Goal: Transaction & Acquisition: Book appointment/travel/reservation

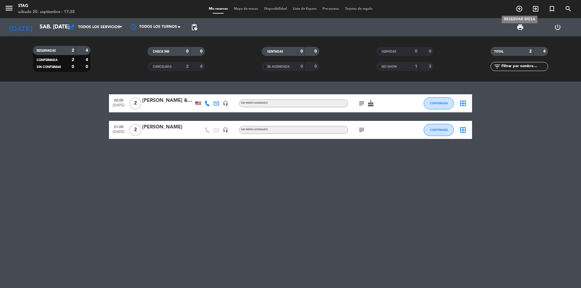
click at [520, 8] on icon "add_circle_outline" at bounding box center [519, 8] width 7 height 7
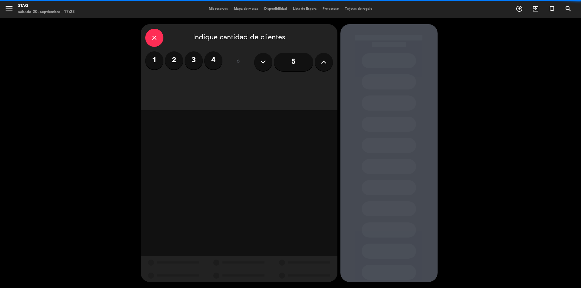
click at [326, 60] on icon at bounding box center [324, 61] width 6 height 9
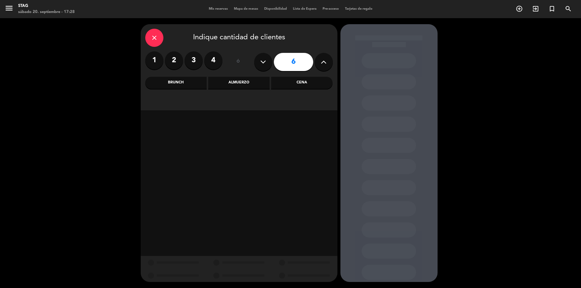
click at [326, 60] on icon at bounding box center [324, 61] width 6 height 9
type input "7"
click at [240, 82] on div "Almuerzo" at bounding box center [238, 83] width 61 height 12
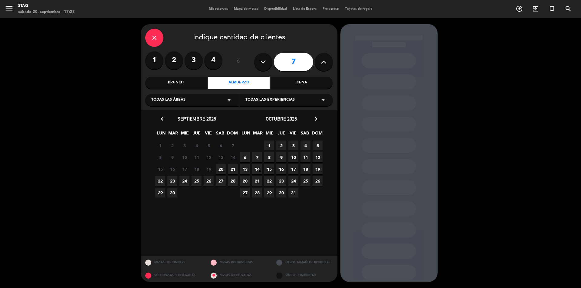
click at [221, 169] on span "20" at bounding box center [221, 169] width 10 height 10
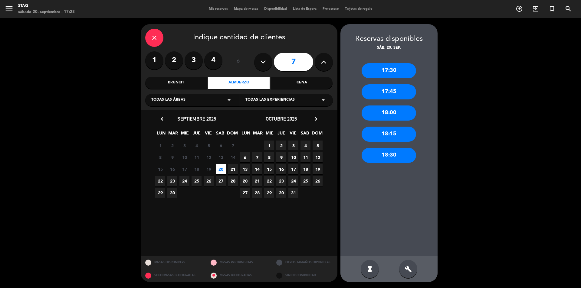
click at [394, 72] on div "17:30" at bounding box center [389, 70] width 54 height 15
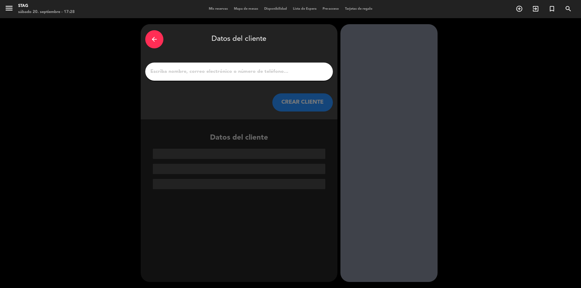
click at [169, 73] on input "1" at bounding box center [239, 71] width 179 height 8
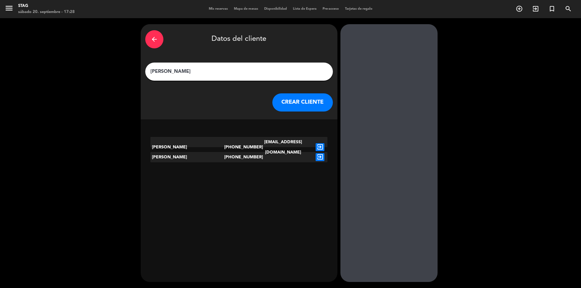
type input "[PERSON_NAME]"
click at [317, 100] on button "CREAR CLIENTE" at bounding box center [302, 102] width 61 height 18
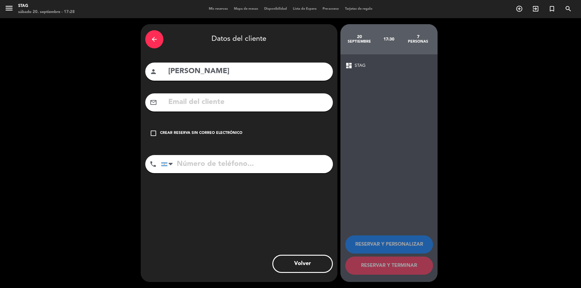
click at [154, 133] on icon "check_box_outline_blank" at bounding box center [153, 133] width 7 height 7
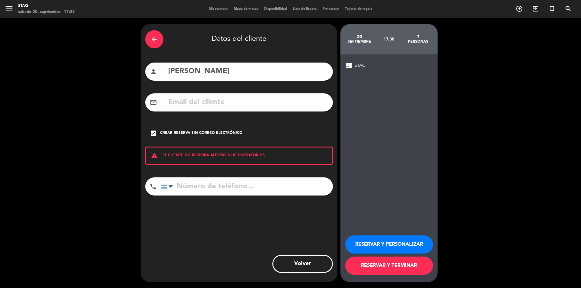
click at [402, 246] on button "RESERVAR Y PERSONALIZAR" at bounding box center [389, 245] width 88 height 18
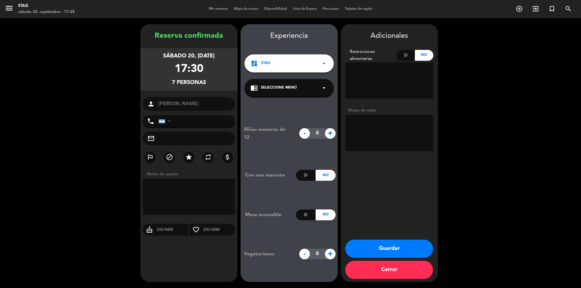
click at [379, 253] on button "Guardar" at bounding box center [389, 249] width 88 height 18
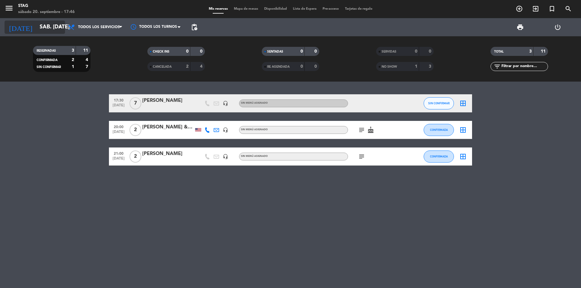
click at [61, 27] on icon "arrow_drop_down" at bounding box center [59, 27] width 7 height 7
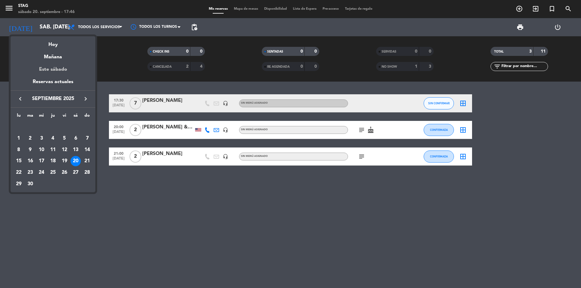
click at [56, 61] on div "Este sábado" at bounding box center [53, 69] width 85 height 17
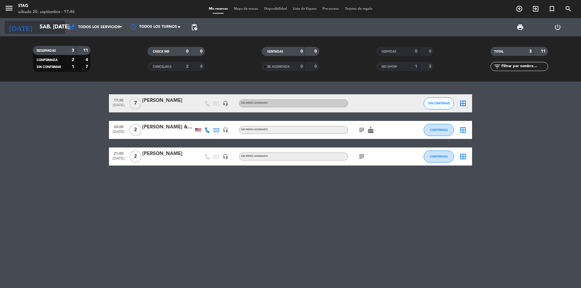
click at [59, 28] on icon "arrow_drop_down" at bounding box center [59, 27] width 7 height 7
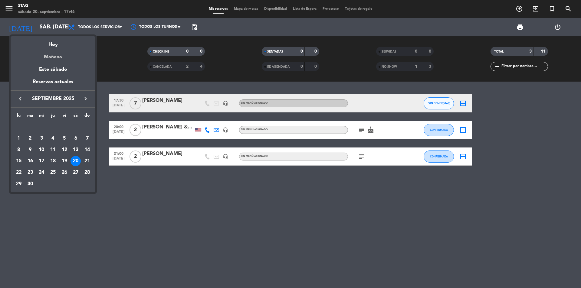
click at [55, 53] on div "Mañana" at bounding box center [53, 55] width 85 height 12
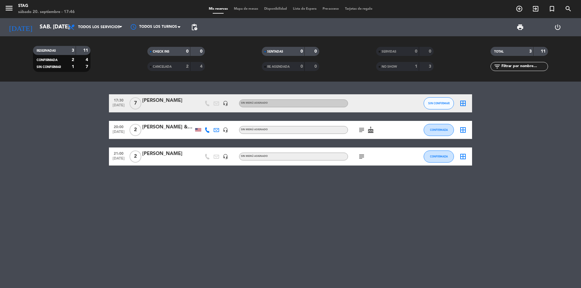
type input "dom. [DATE]"
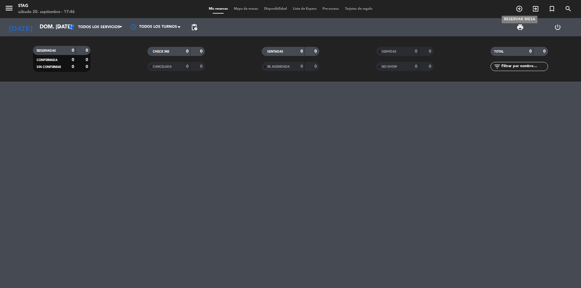
click at [520, 9] on icon "add_circle_outline" at bounding box center [519, 8] width 7 height 7
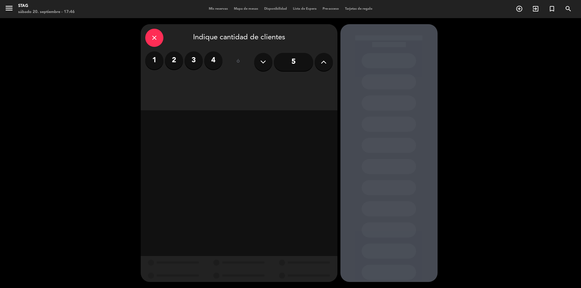
click at [198, 59] on label "3" at bounding box center [194, 60] width 18 height 18
click at [302, 80] on div "Cena" at bounding box center [301, 83] width 61 height 12
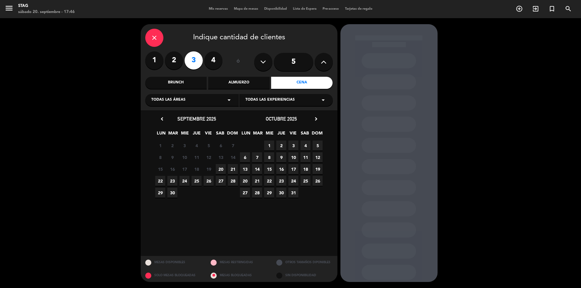
click at [233, 169] on span "21" at bounding box center [233, 169] width 10 height 10
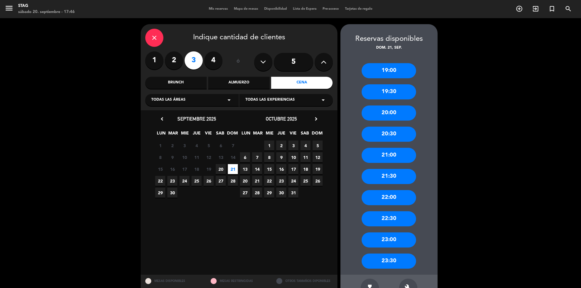
click at [194, 82] on div "Brunch" at bounding box center [175, 83] width 61 height 12
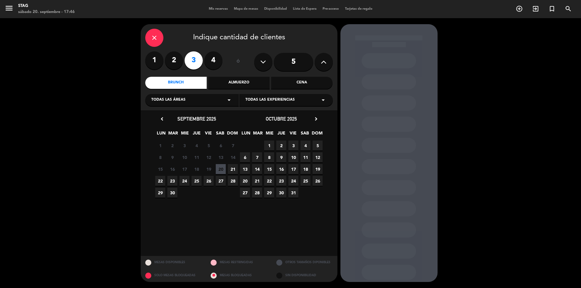
click at [231, 168] on span "21" at bounding box center [233, 169] width 10 height 10
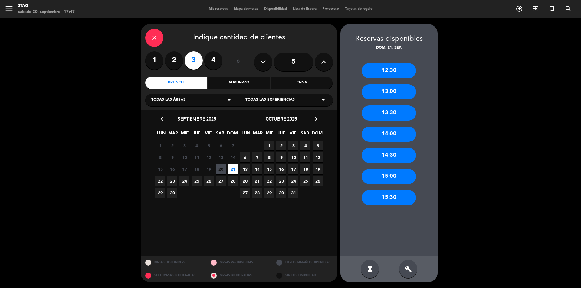
click at [387, 134] on div "14:00" at bounding box center [389, 134] width 54 height 15
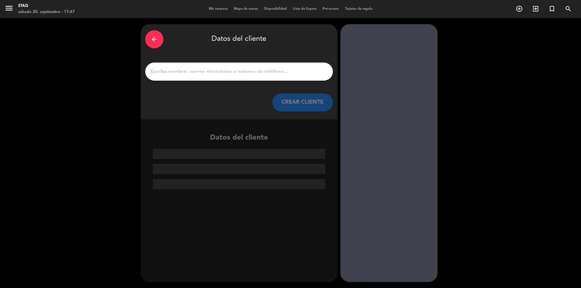
click at [172, 66] on div at bounding box center [239, 72] width 188 height 18
click at [172, 68] on input "1" at bounding box center [239, 71] width 179 height 8
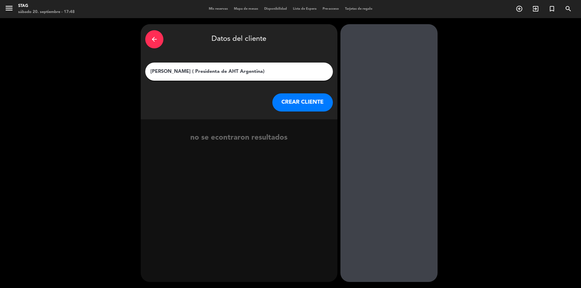
type input "[PERSON_NAME] ( Presidenta de AHT Argentina)"
click at [288, 99] on button "CREAR CLIENTE" at bounding box center [302, 102] width 61 height 18
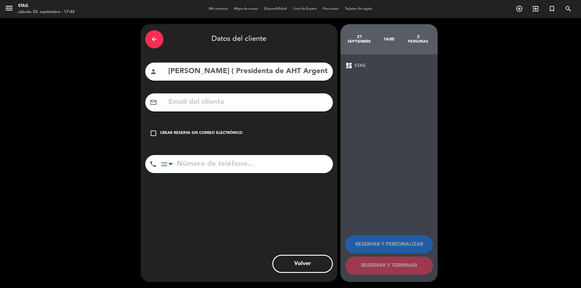
click at [155, 132] on icon "check_box_outline_blank" at bounding box center [153, 133] width 7 height 7
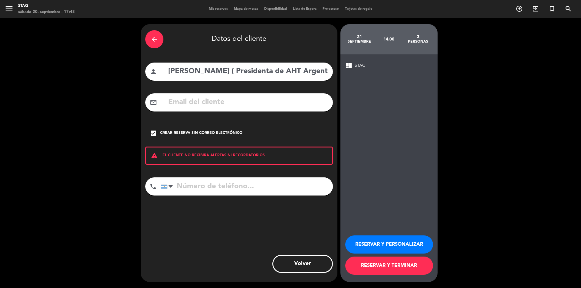
click at [396, 244] on button "RESERVAR Y PERSONALIZAR" at bounding box center [389, 245] width 88 height 18
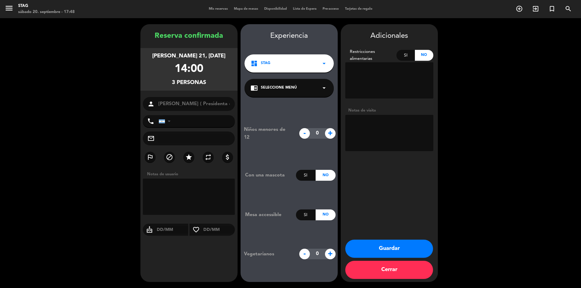
click at [356, 124] on textarea at bounding box center [389, 133] width 88 height 36
type textarea "SIN CARGO . No paga nada"
click at [402, 242] on button "Guardar" at bounding box center [389, 249] width 88 height 18
